Goal: Task Accomplishment & Management: Use online tool/utility

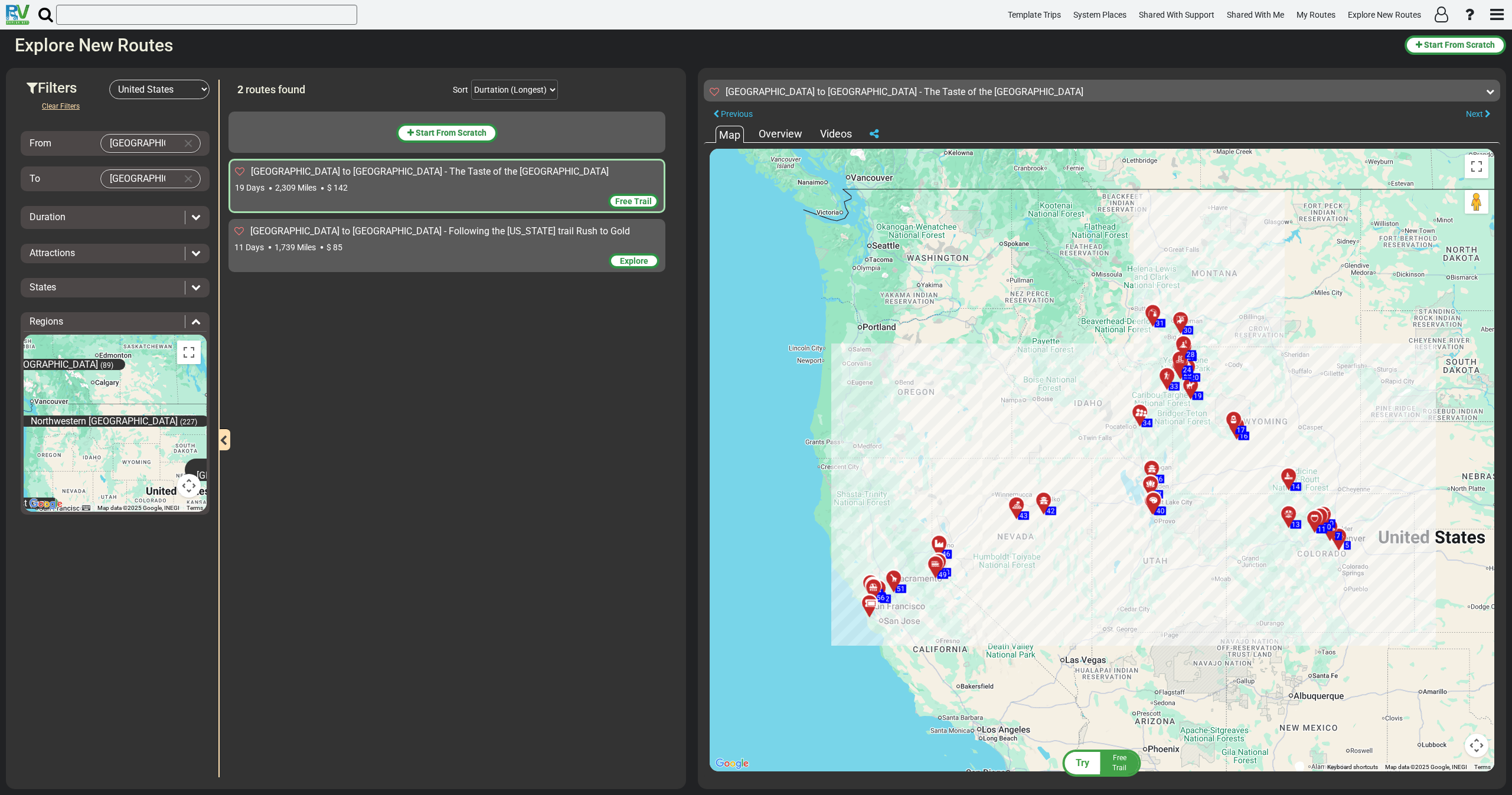
select select "number:2"
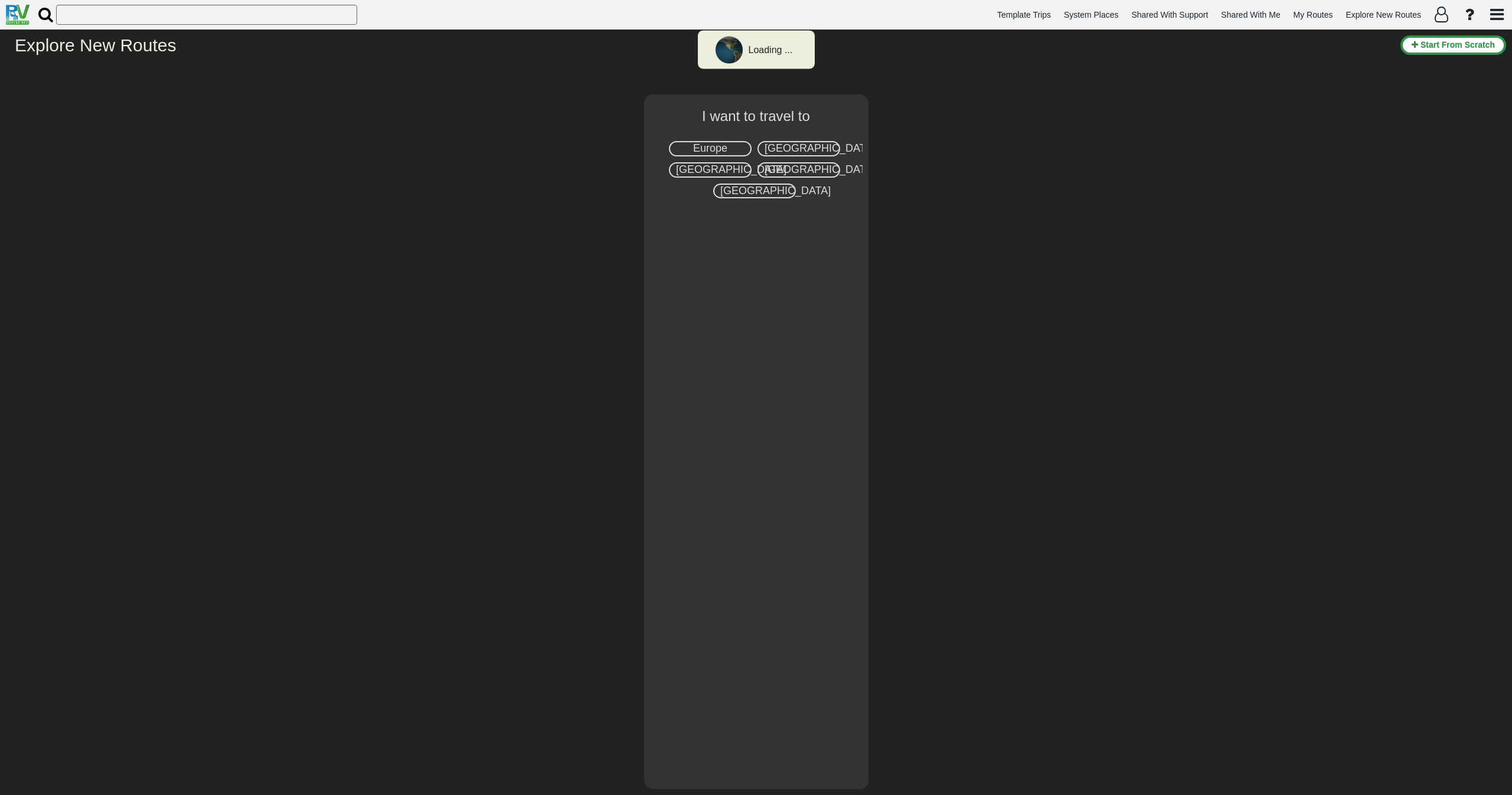
select select "number:2"
type input "[GEOGRAPHIC_DATA]"
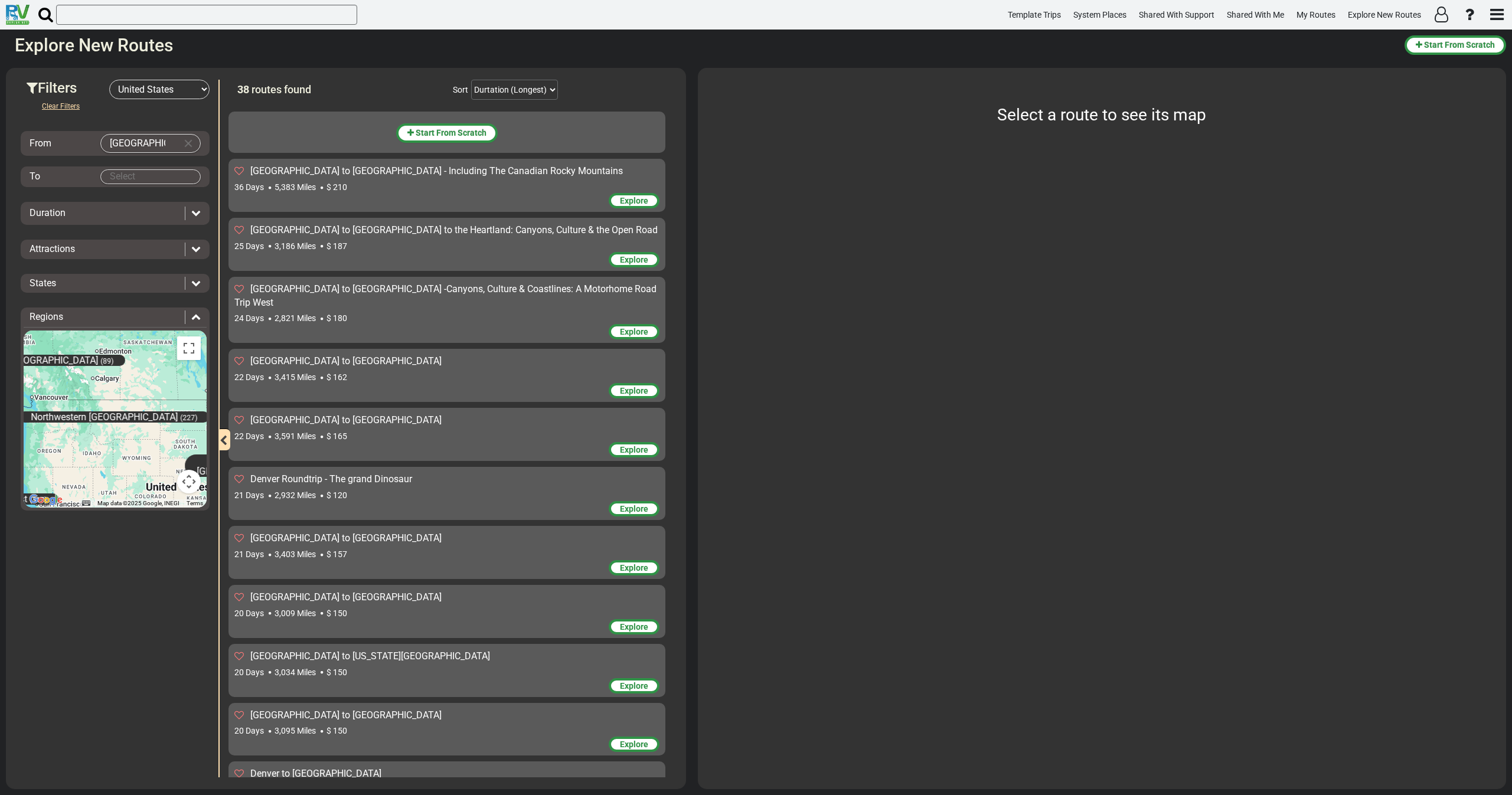
click at [386, 186] on div "36 Days 5,383 Miles $ 210" at bounding box center [446, 187] width 425 height 12
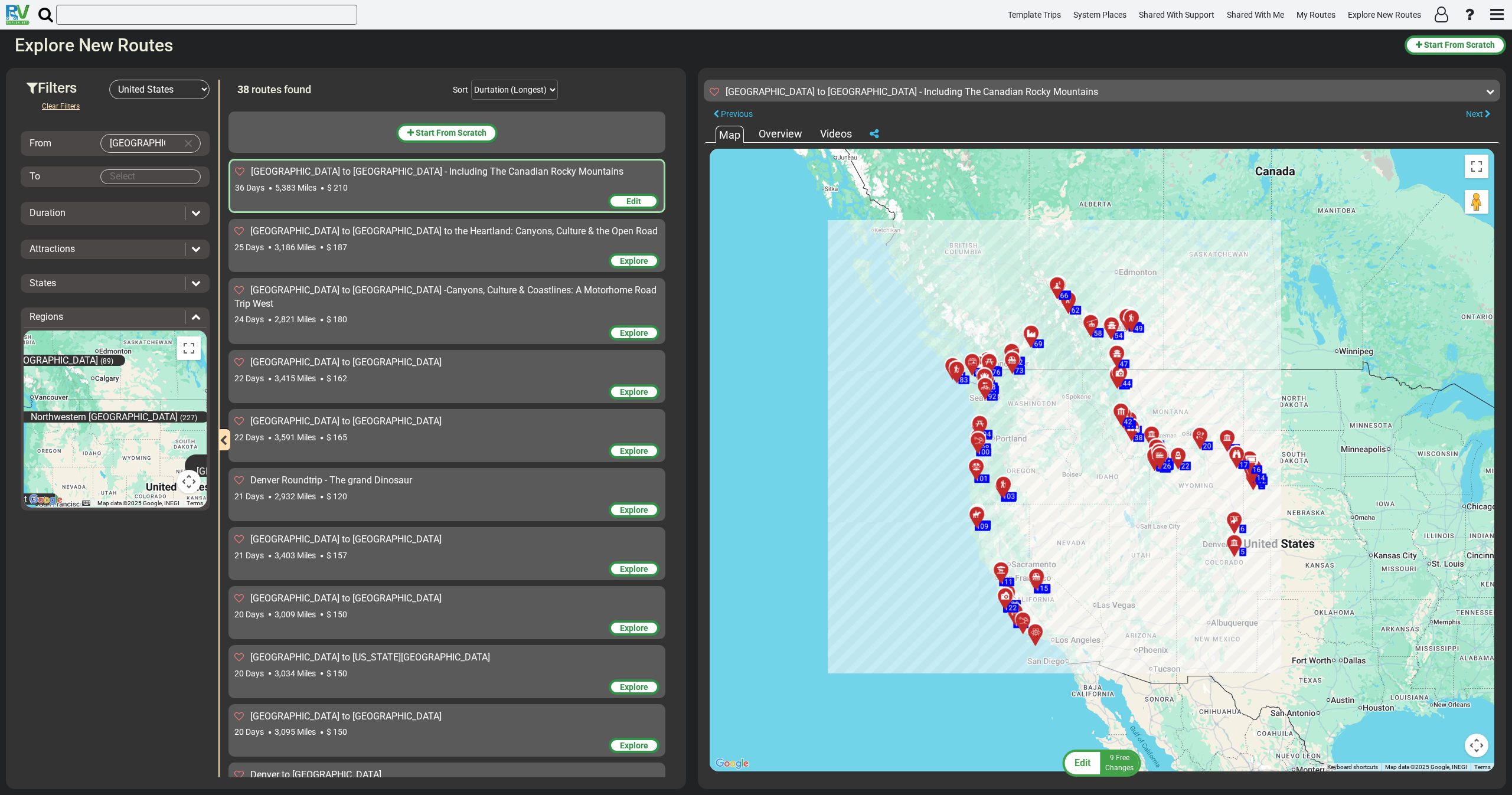
click at [321, 248] on div "25 Days 3,186 Miles $ 187" at bounding box center [446, 247] width 425 height 12
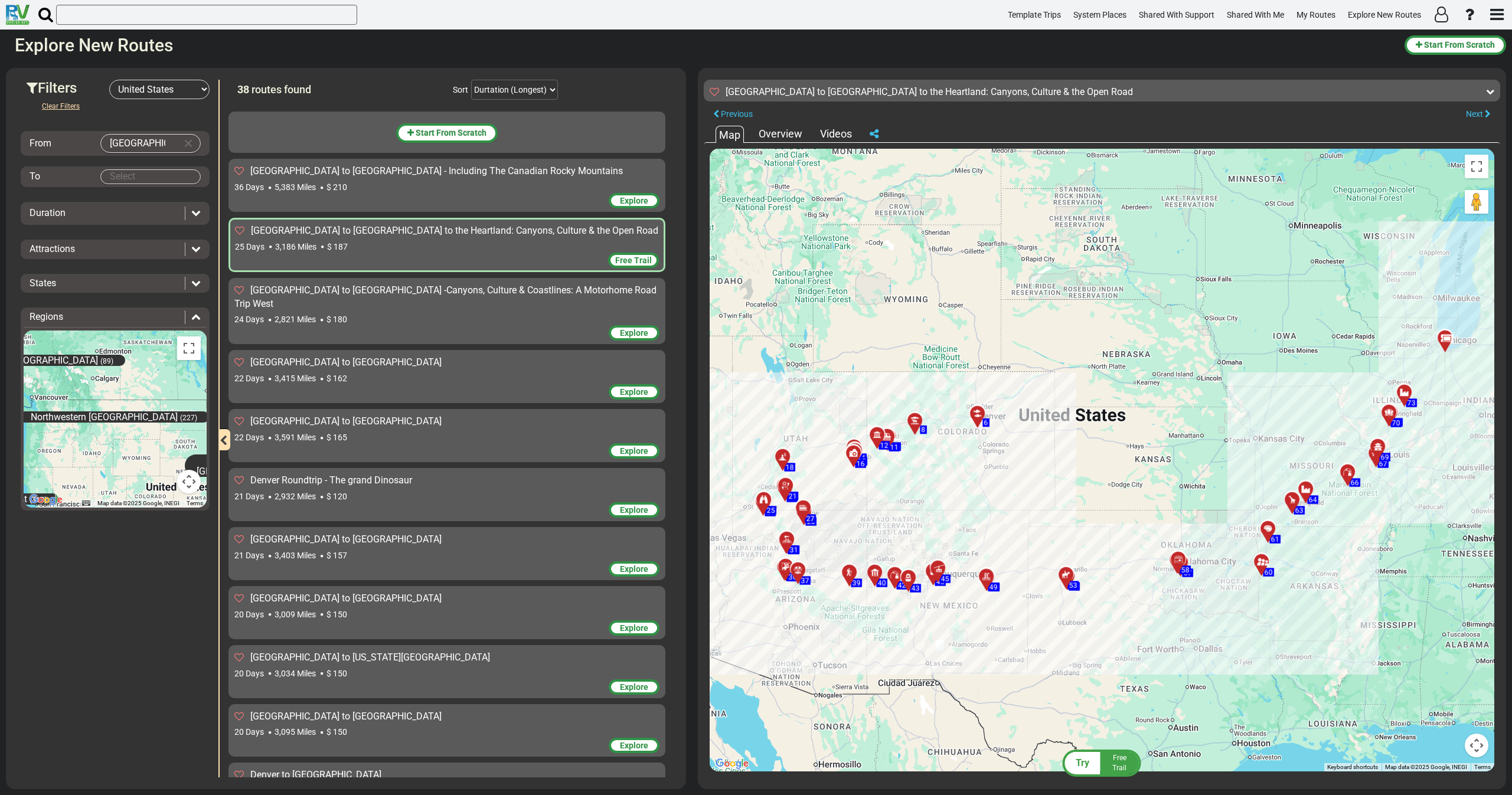
click at [319, 330] on div "[GEOGRAPHIC_DATA] to [GEOGRAPHIC_DATA] -Canyons, Culture & Coastlines: A Motorh…" at bounding box center [447, 311] width 437 height 67
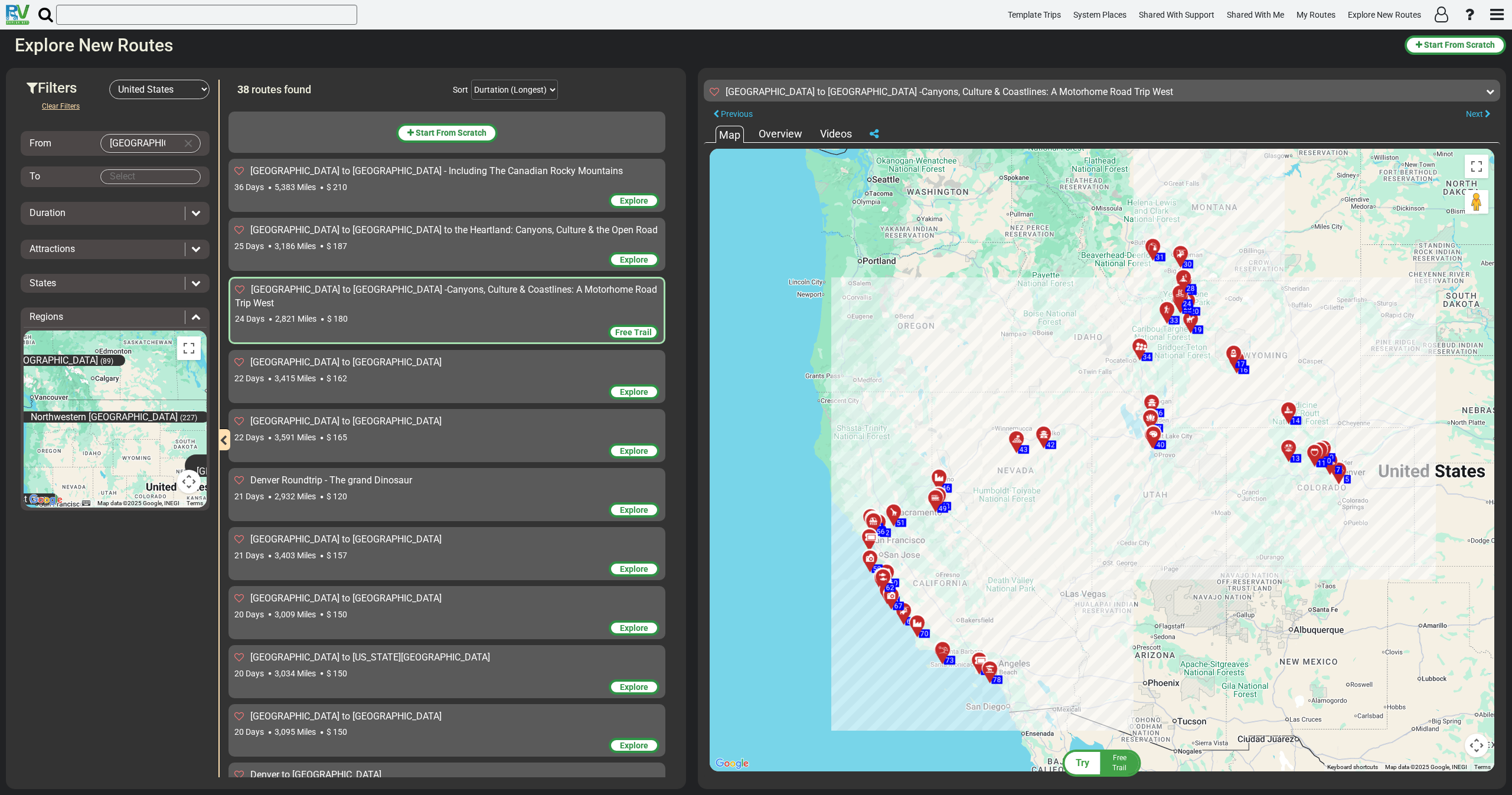
click at [324, 372] on div "22 Days 3,415 Miles $ 162" at bounding box center [446, 378] width 425 height 12
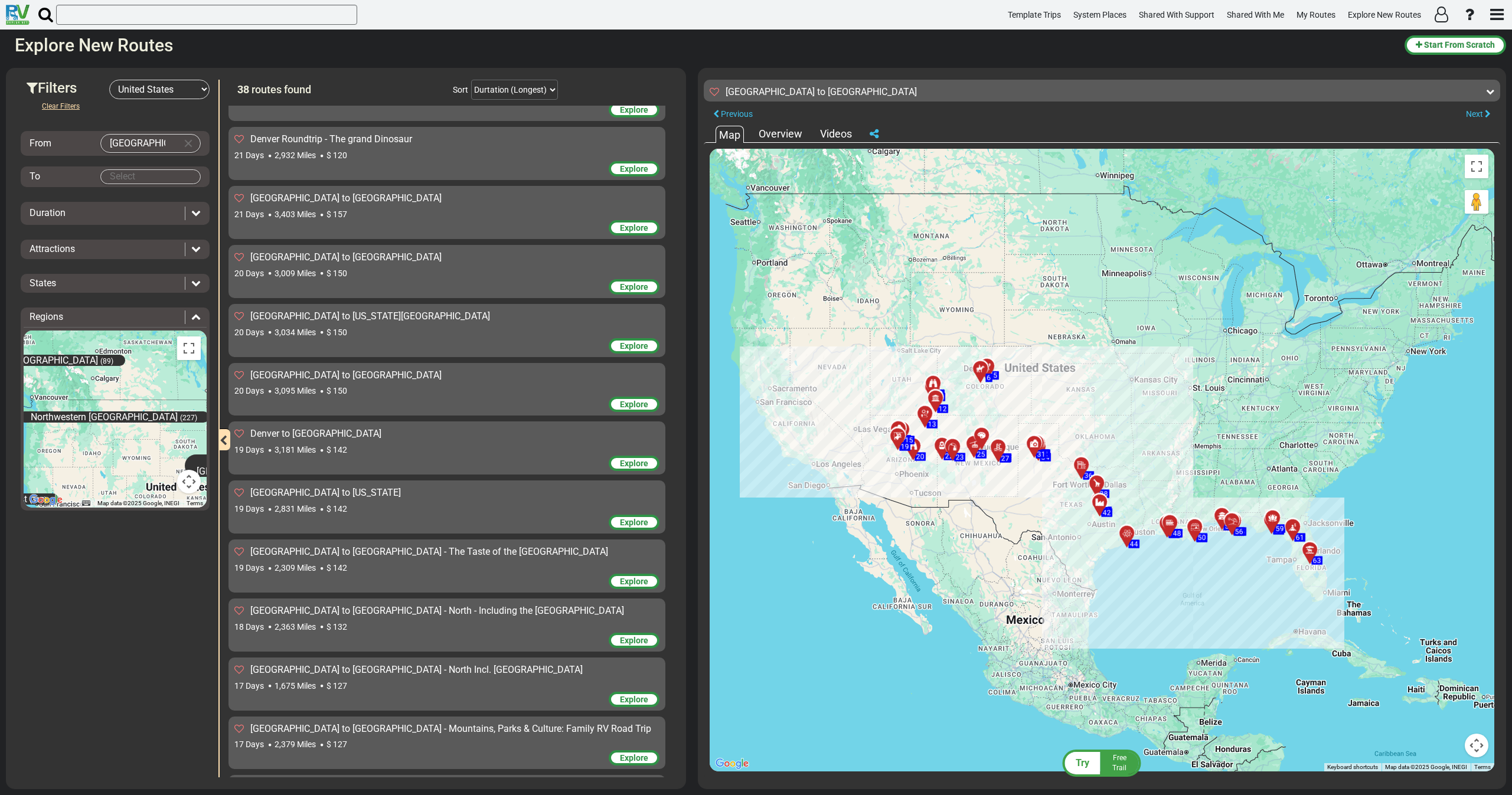
scroll to position [354, 0]
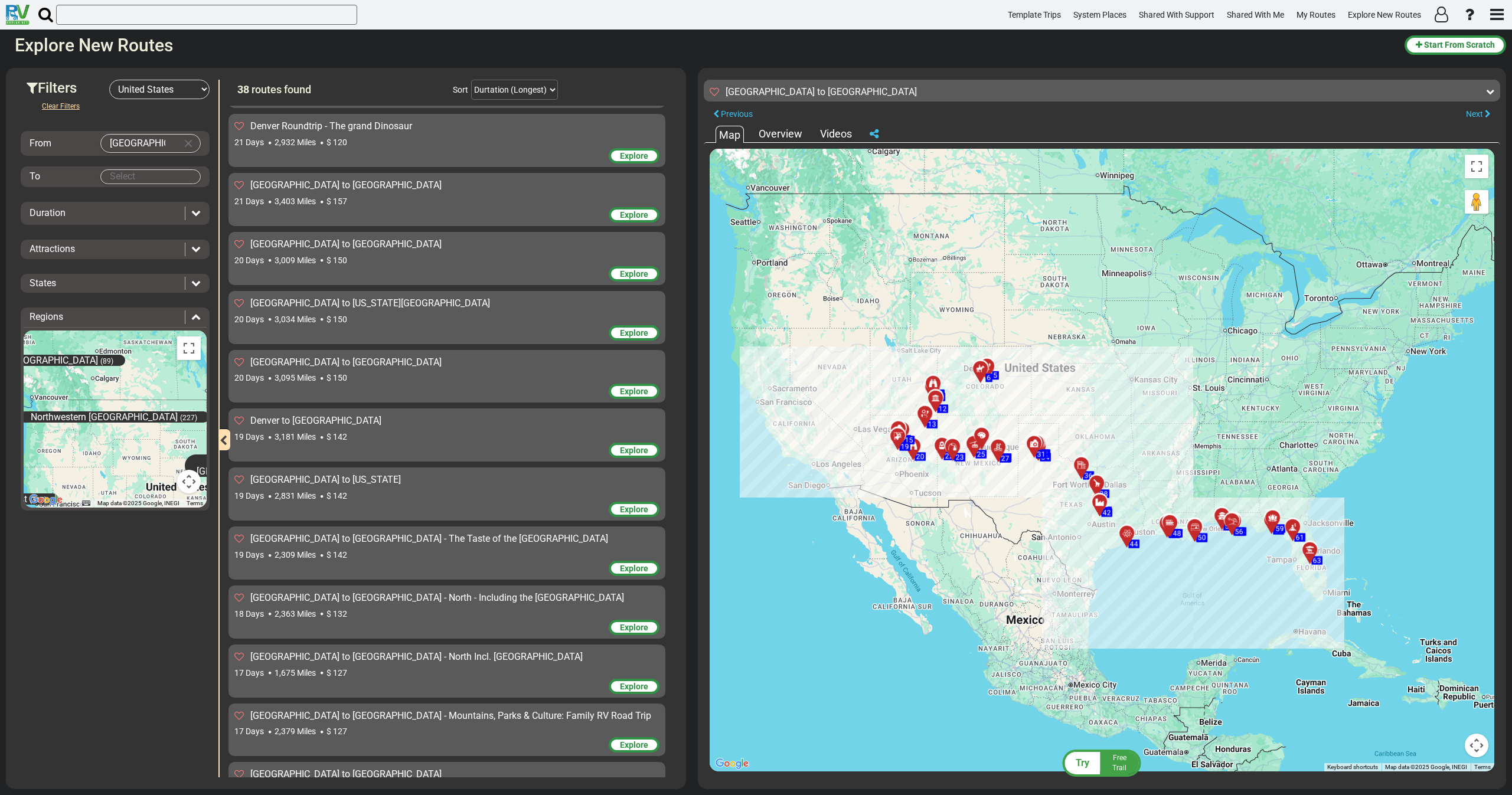
click at [148, 178] on body "Template Trips System Places Shared With Support Shared With Me My Routes Explo…" at bounding box center [756, 397] width 1512 height 795
type input "D"
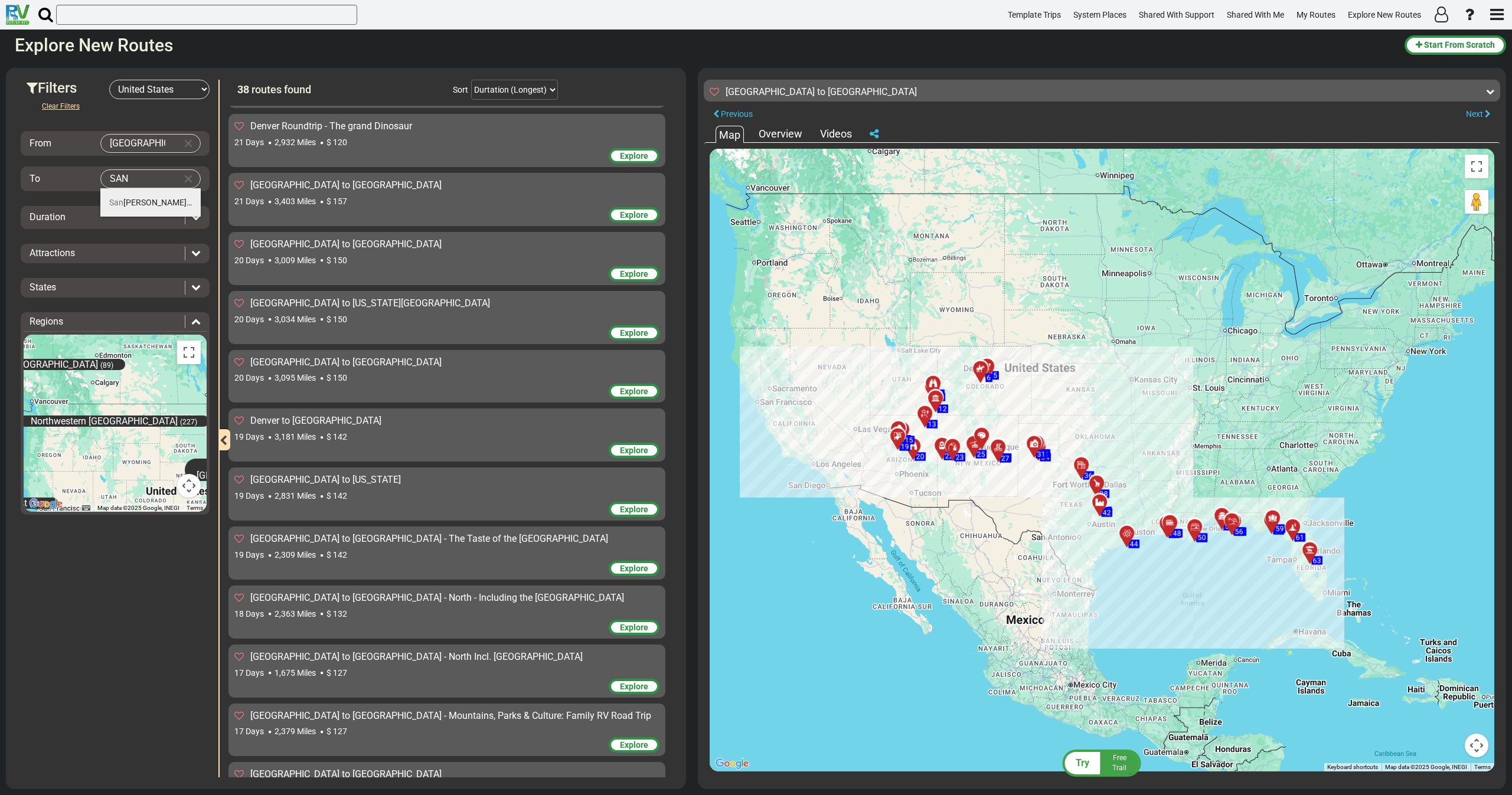
click at [154, 200] on span "[GEOGRAPHIC_DATA]" at bounding box center [151, 202] width 83 height 10
type input "[GEOGRAPHIC_DATA]"
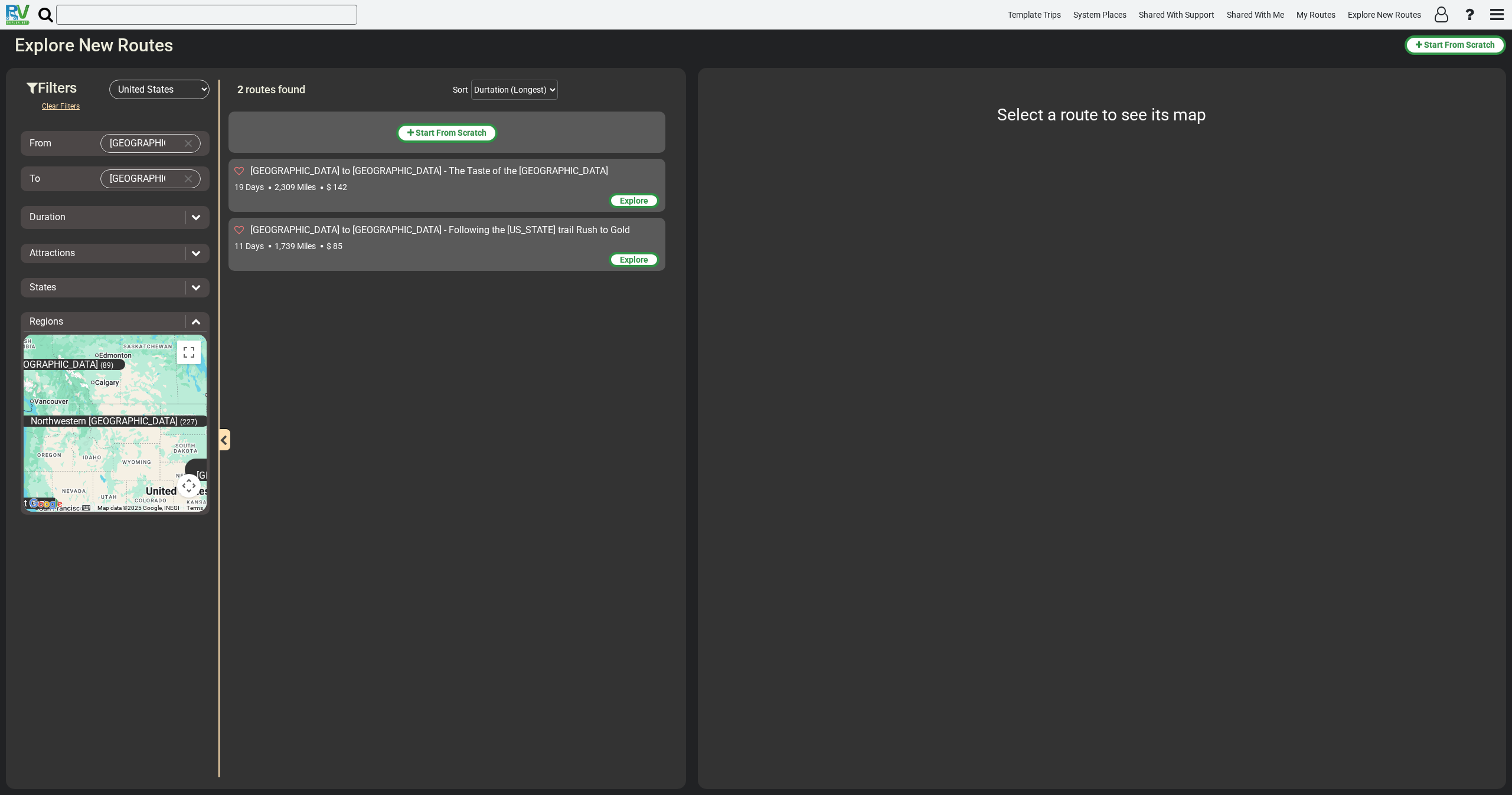
click at [358, 188] on div "19 Days 2,309 Miles $ 142" at bounding box center [446, 187] width 425 height 12
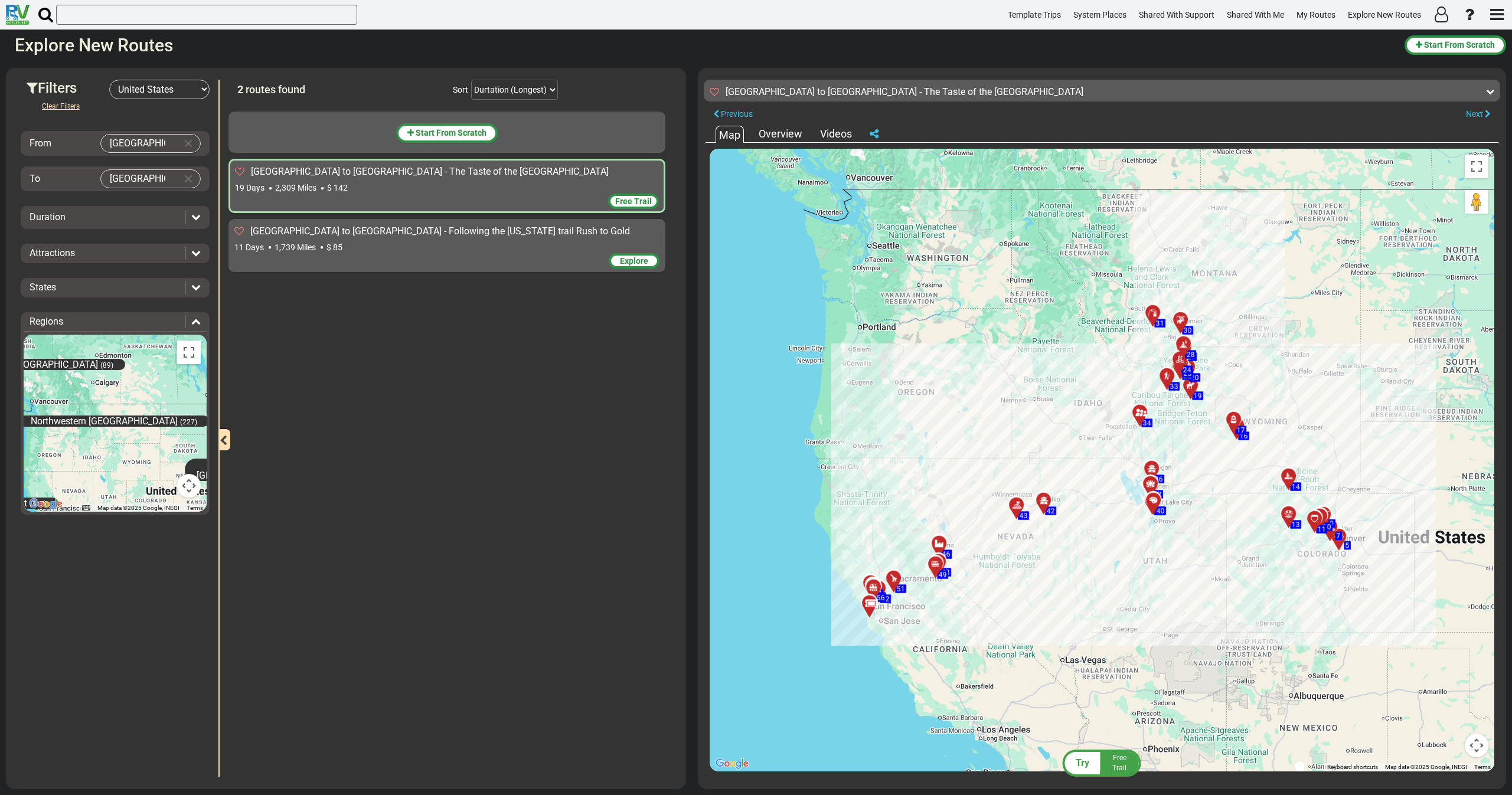
drag, startPoint x: 483, startPoint y: 171, endPoint x: 251, endPoint y: 177, distance: 232.1
click at [251, 177] on div "[GEOGRAPHIC_DATA] to [GEOGRAPHIC_DATA] - The Taste of the [GEOGRAPHIC_DATA]" at bounding box center [447, 172] width 424 height 14
copy span "[GEOGRAPHIC_DATA] to [GEOGRAPHIC_DATA] - The Taste of the [GEOGRAPHIC_DATA]"
